Goal: Check status

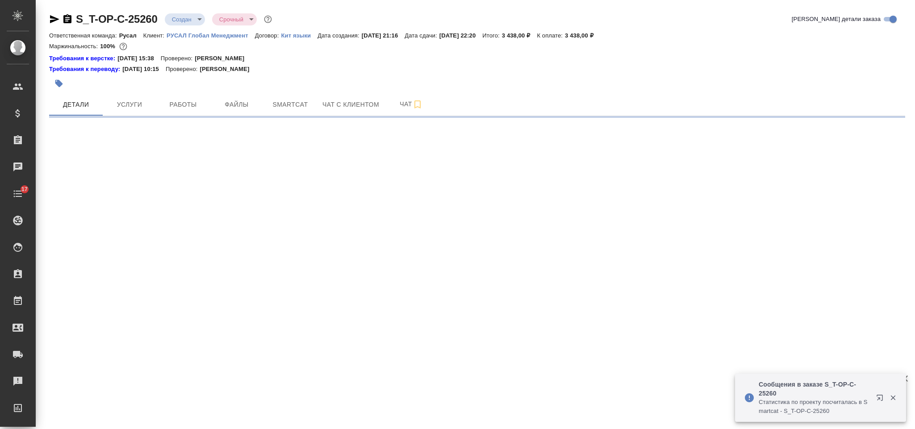
select select "RU"
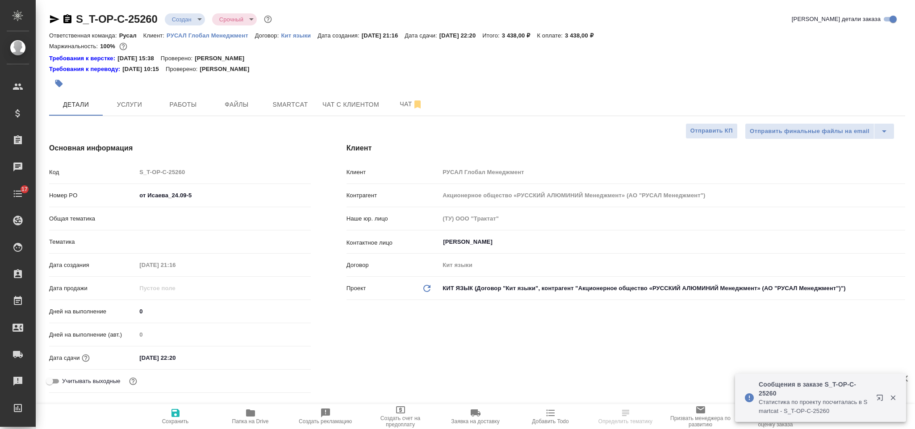
type textarea "x"
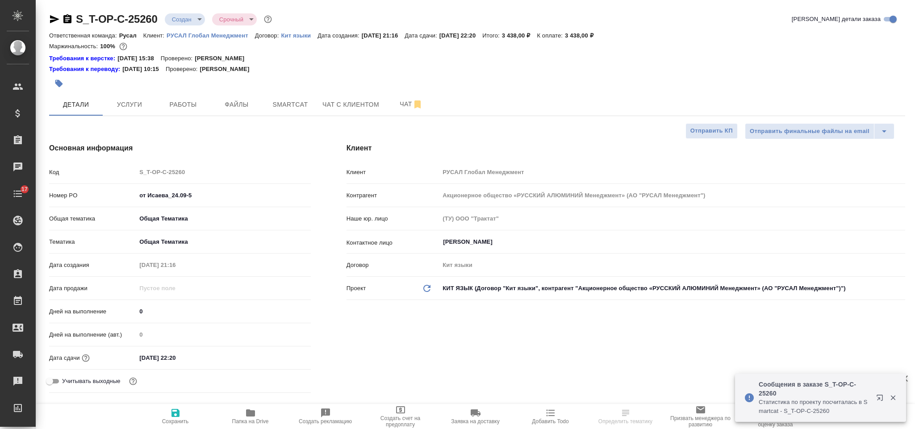
type textarea "x"
type input "[PERSON_NAME]"
type input "Русал"
click at [283, 102] on span "Smartcat" at bounding box center [290, 104] width 43 height 11
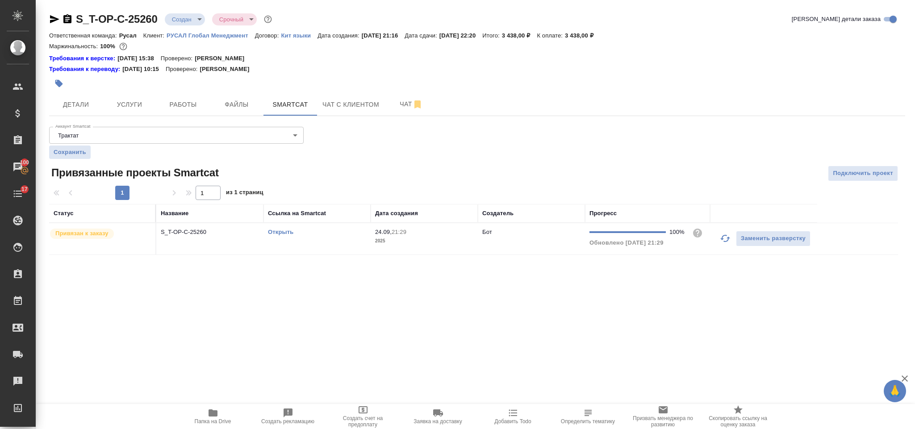
click at [283, 231] on link "Открыть" at bounding box center [280, 232] width 25 height 7
click at [279, 232] on link "Открыть" at bounding box center [280, 232] width 25 height 7
